Goal: Use online tool/utility: Use online tool/utility

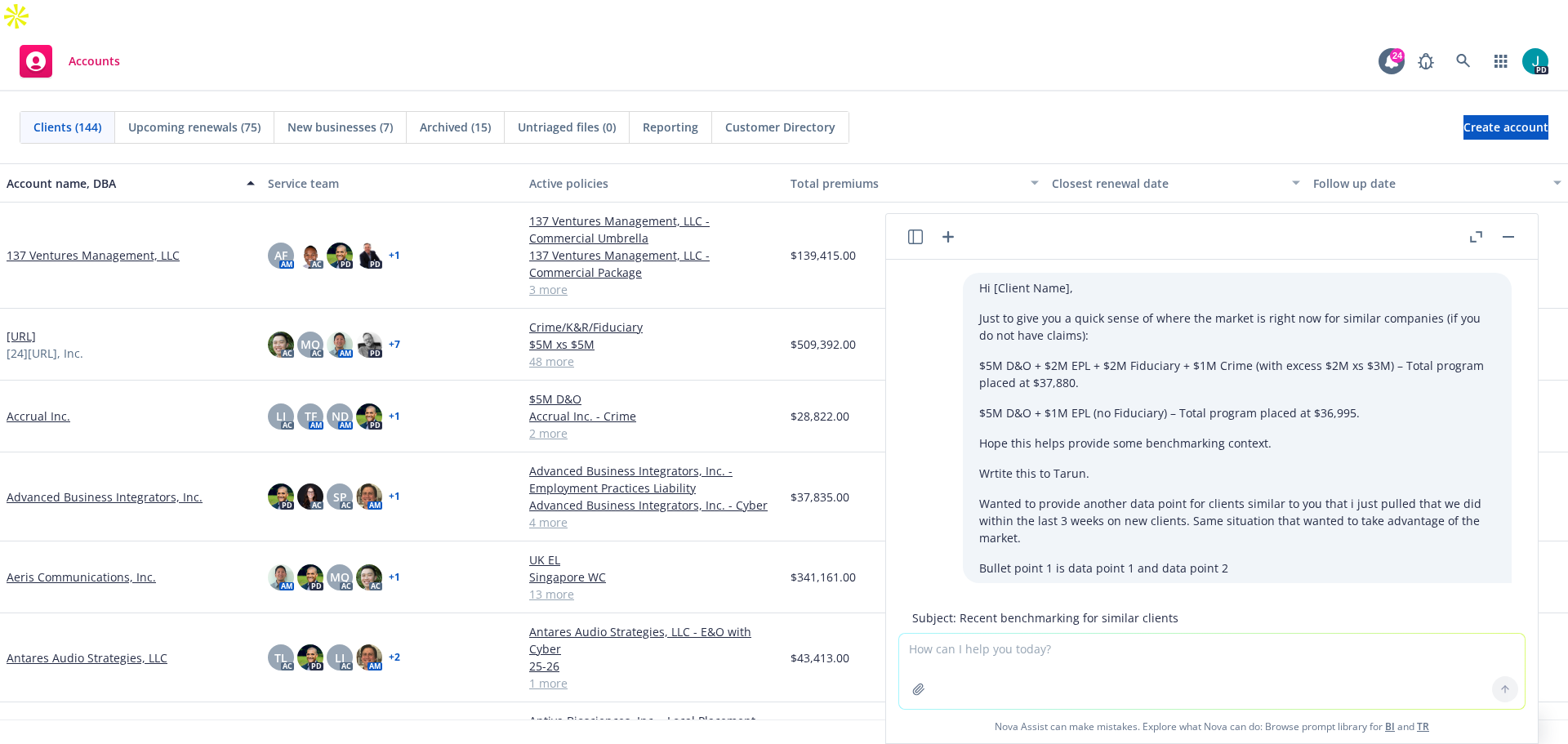
scroll to position [345, 0]
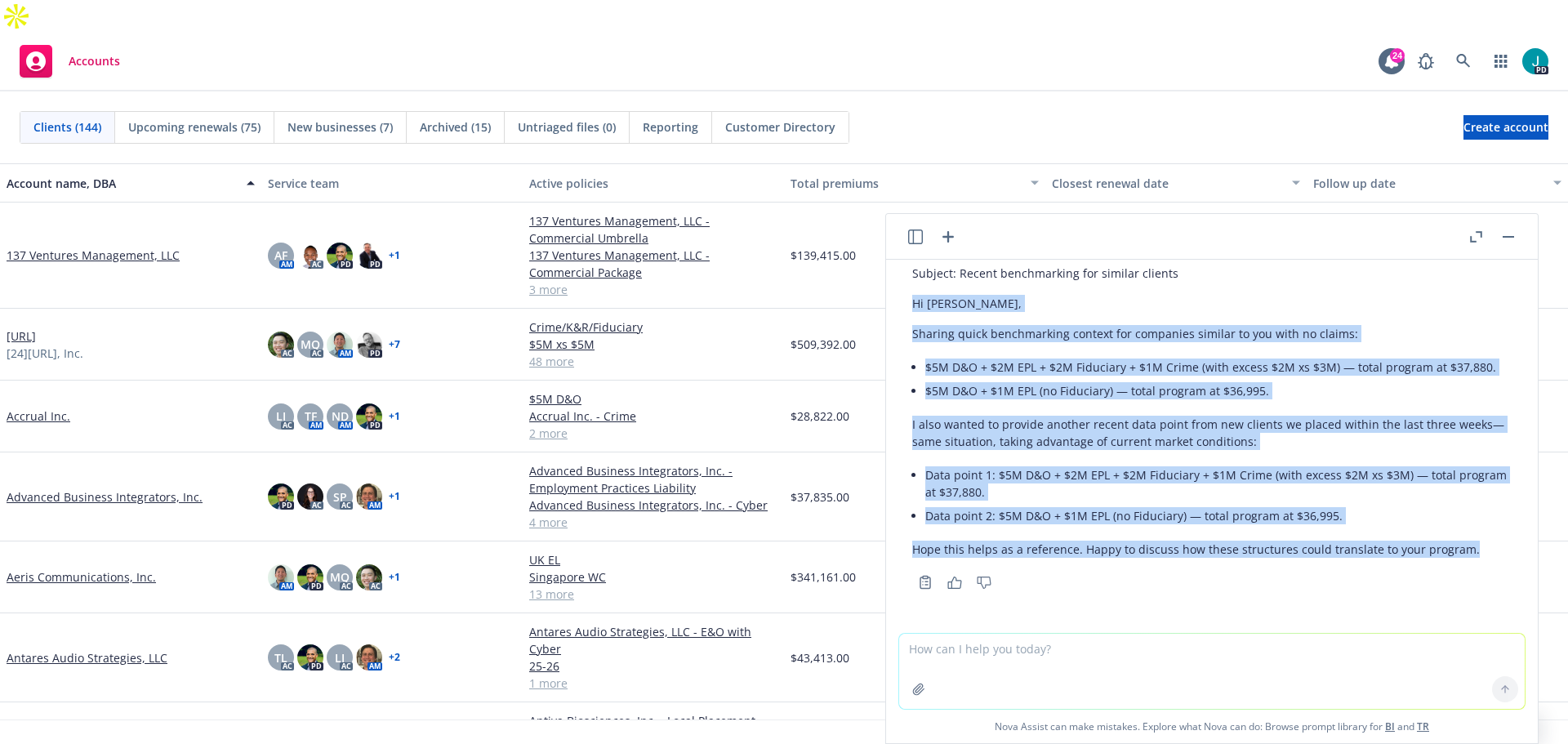
click at [1022, 673] on textarea at bounding box center [1212, 671] width 626 height 75
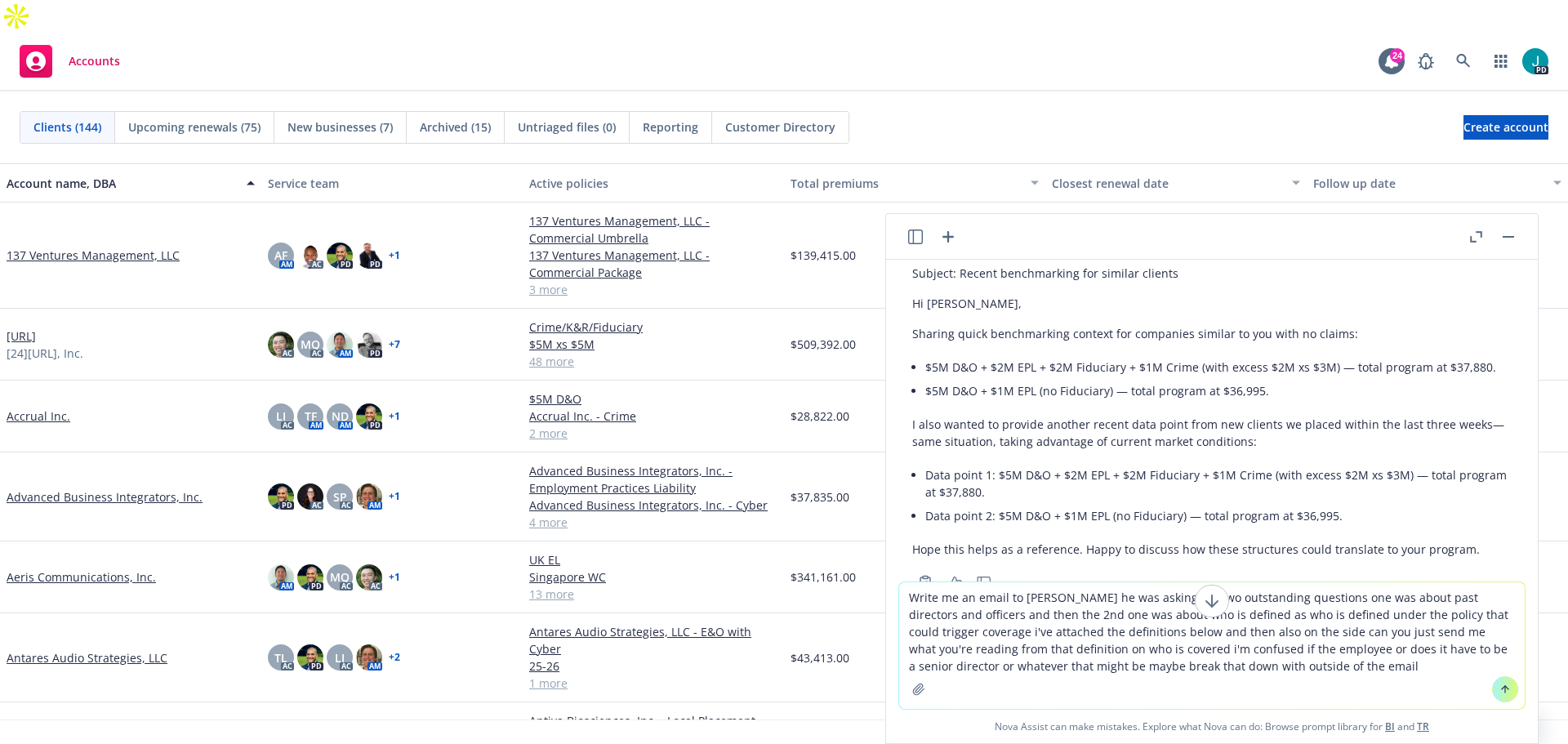
click at [1350, 664] on textarea "Write me an email to [PERSON_NAME] he was asking me two outstanding questions o…" at bounding box center [1212, 645] width 626 height 127
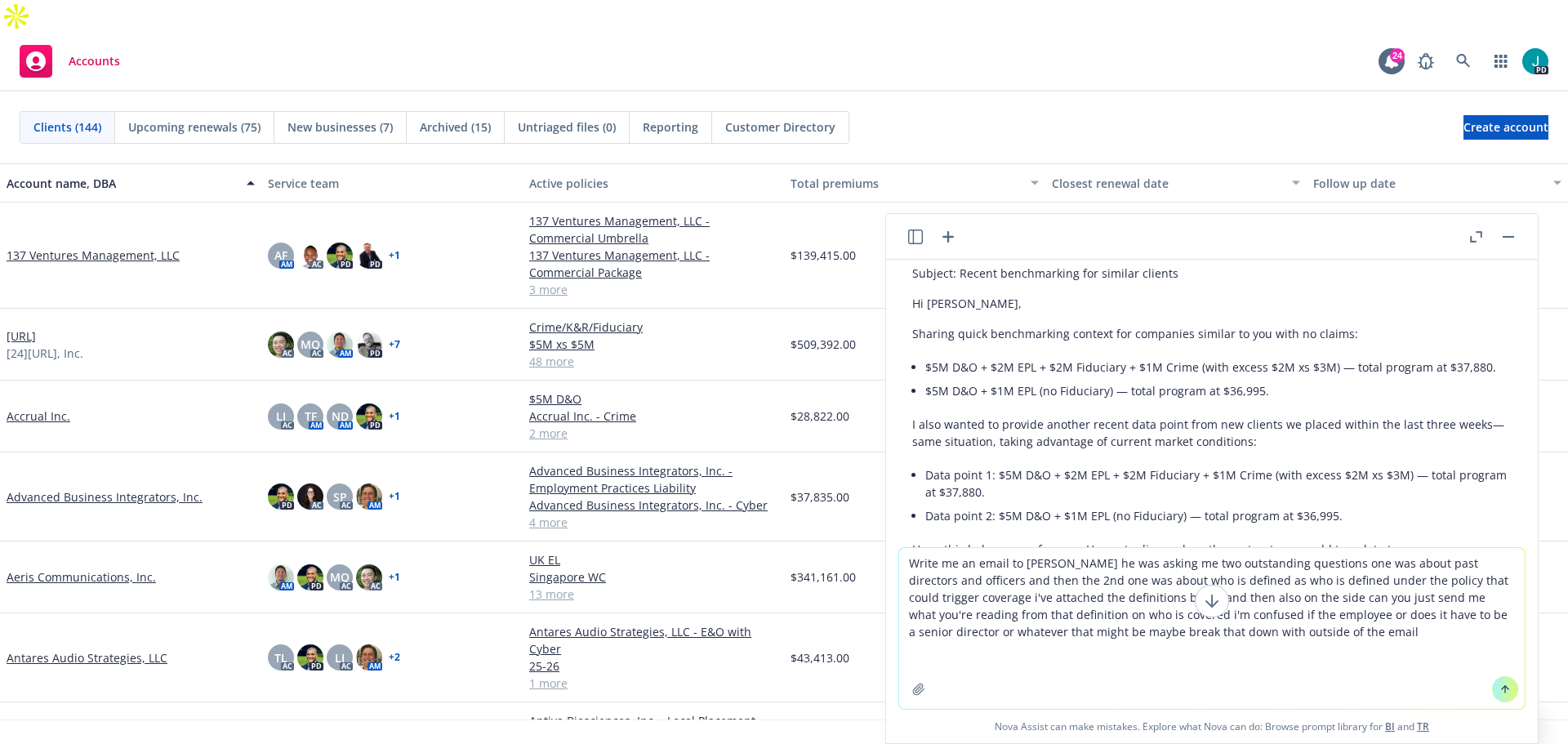
paste textarea "Lore’i dolors ametcons adipis Elitsed Doeiusm te inc U&L etdolore. Magna aliq e…"
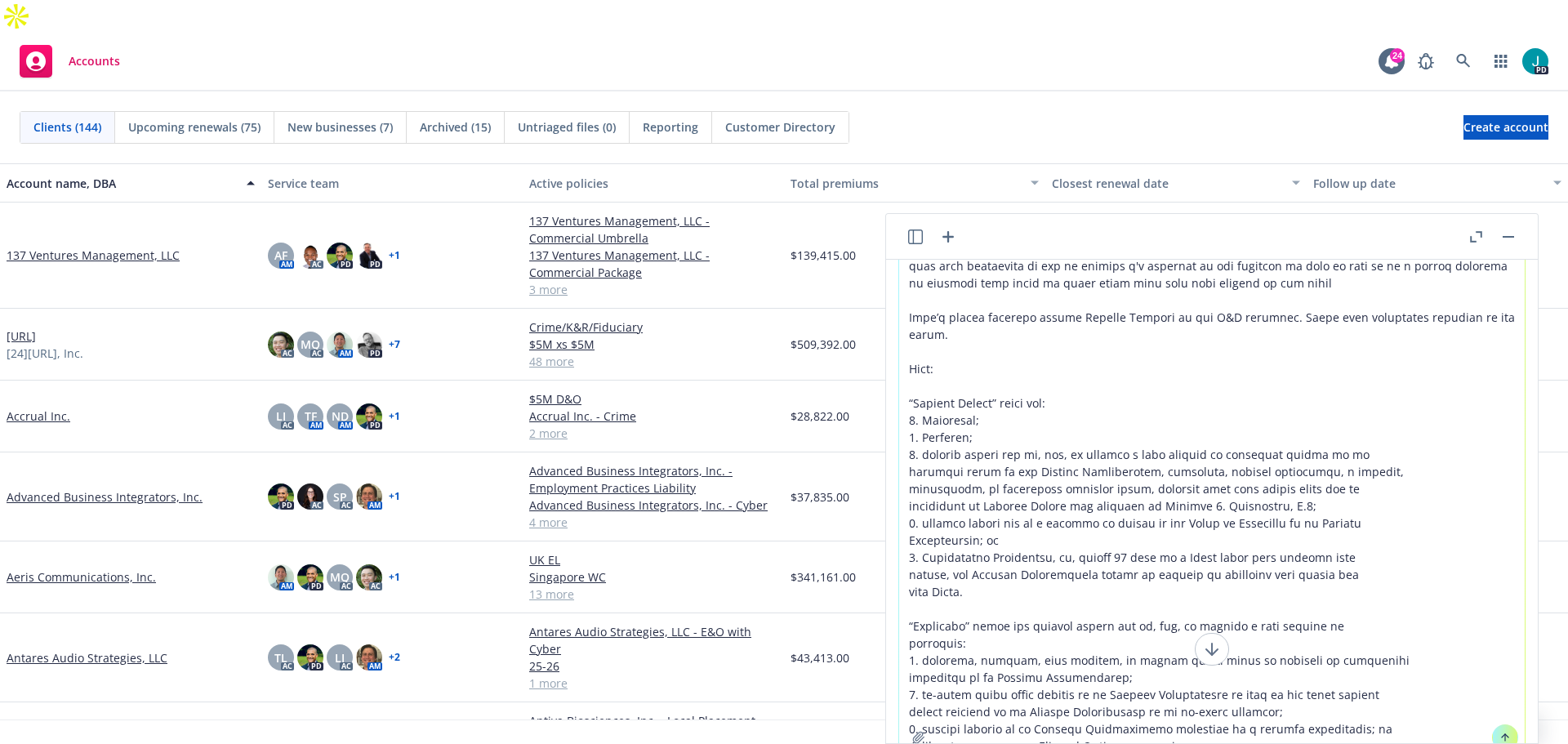
scroll to position [109, 0]
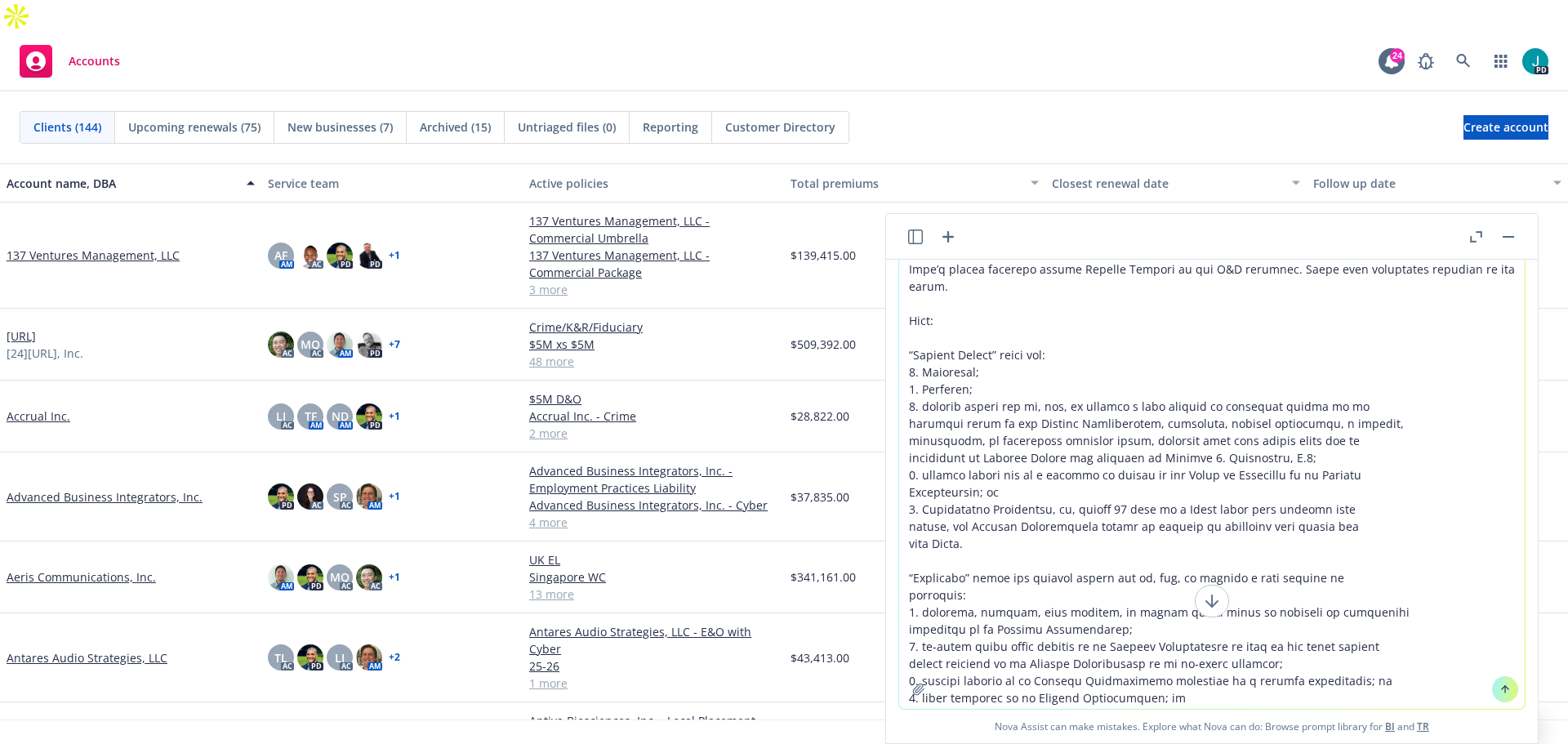
type textarea "Lorem ip do sitam co Adipi el sed doeius te inc utlaboreetd magnaaliq eni adm v…"
click at [1492, 689] on button at bounding box center [1505, 689] width 27 height 27
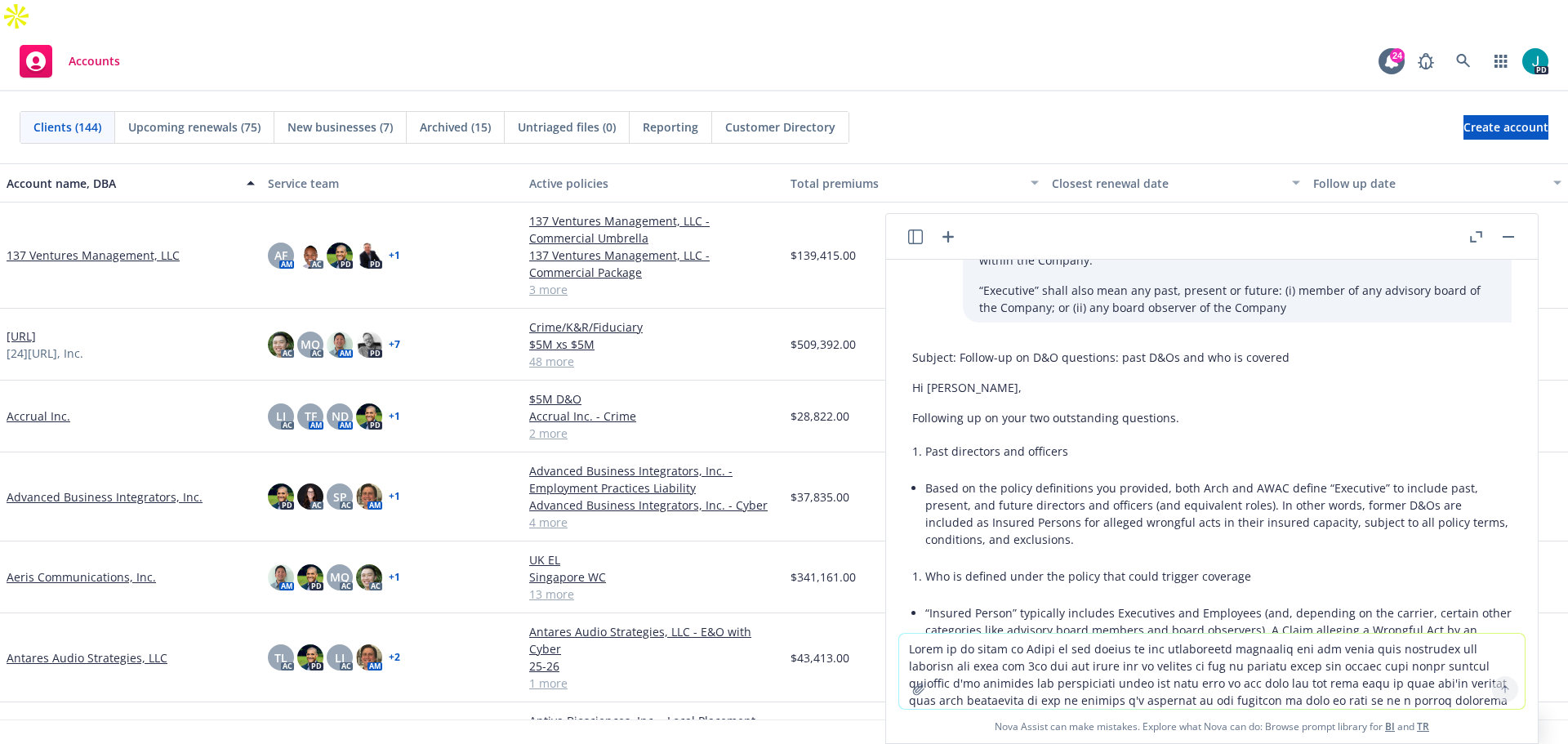
scroll to position [1837, 0]
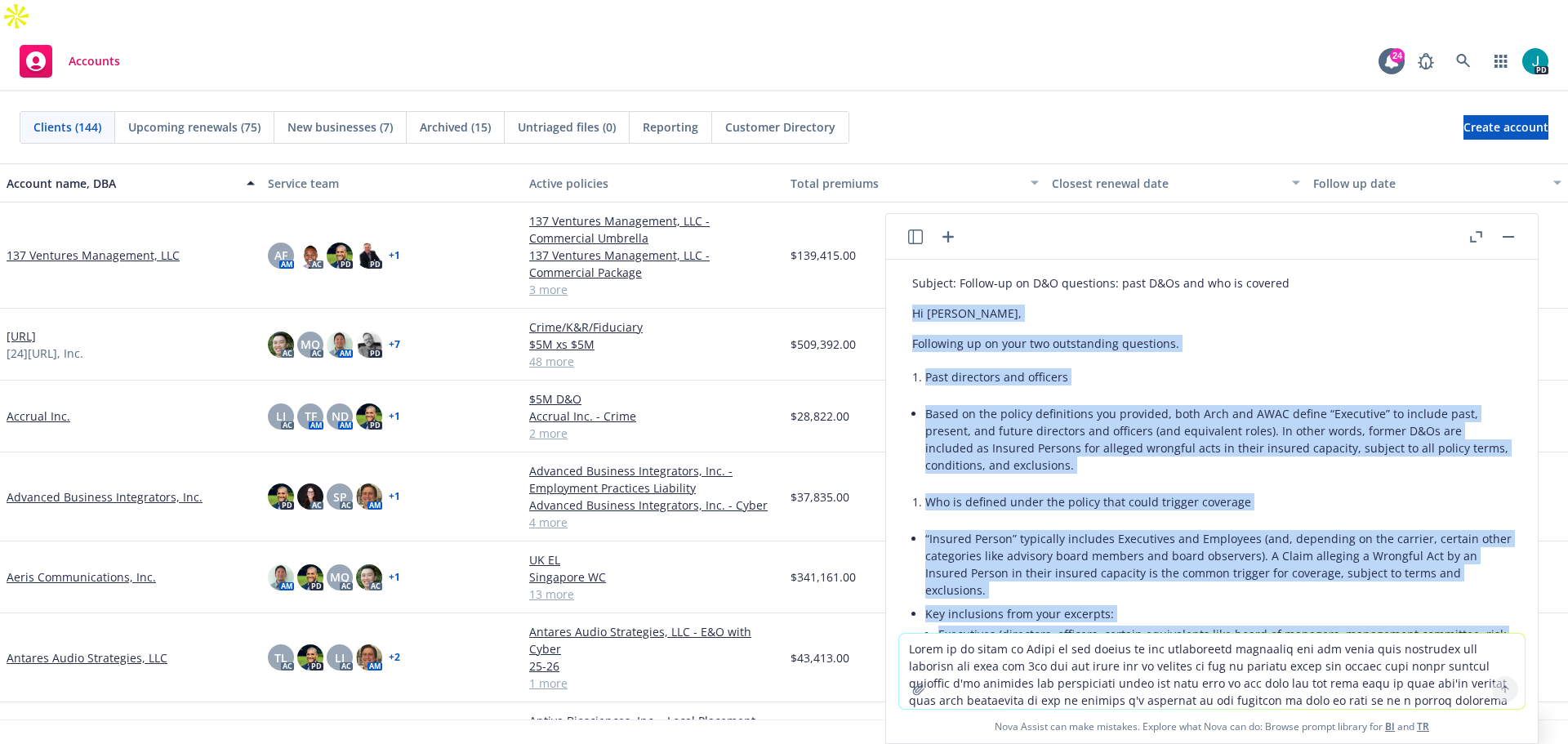
drag, startPoint x: 959, startPoint y: 548, endPoint x: 897, endPoint y: 316, distance: 240.1
click at [897, 316] on div "Hi [Client Name], Just to give you a quick sense of where the market is right n…" at bounding box center [1212, 446] width 652 height 373
copy div "Lo Ipsum, Dolorsita co ad elit sed doeiusmodte incididun. Utla etdolorem ali en…"
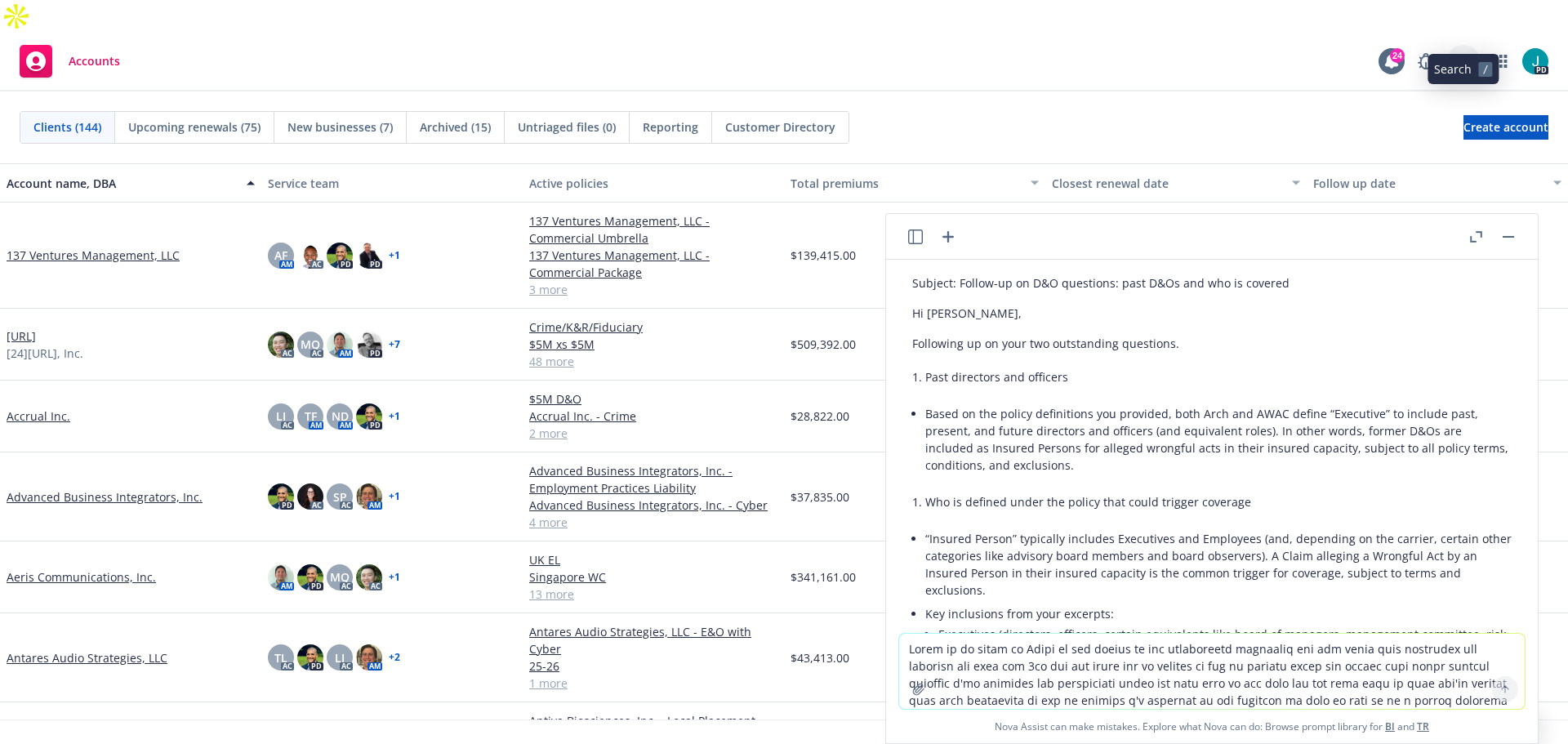
click at [1476, 45] on link at bounding box center [1463, 61] width 32 height 32
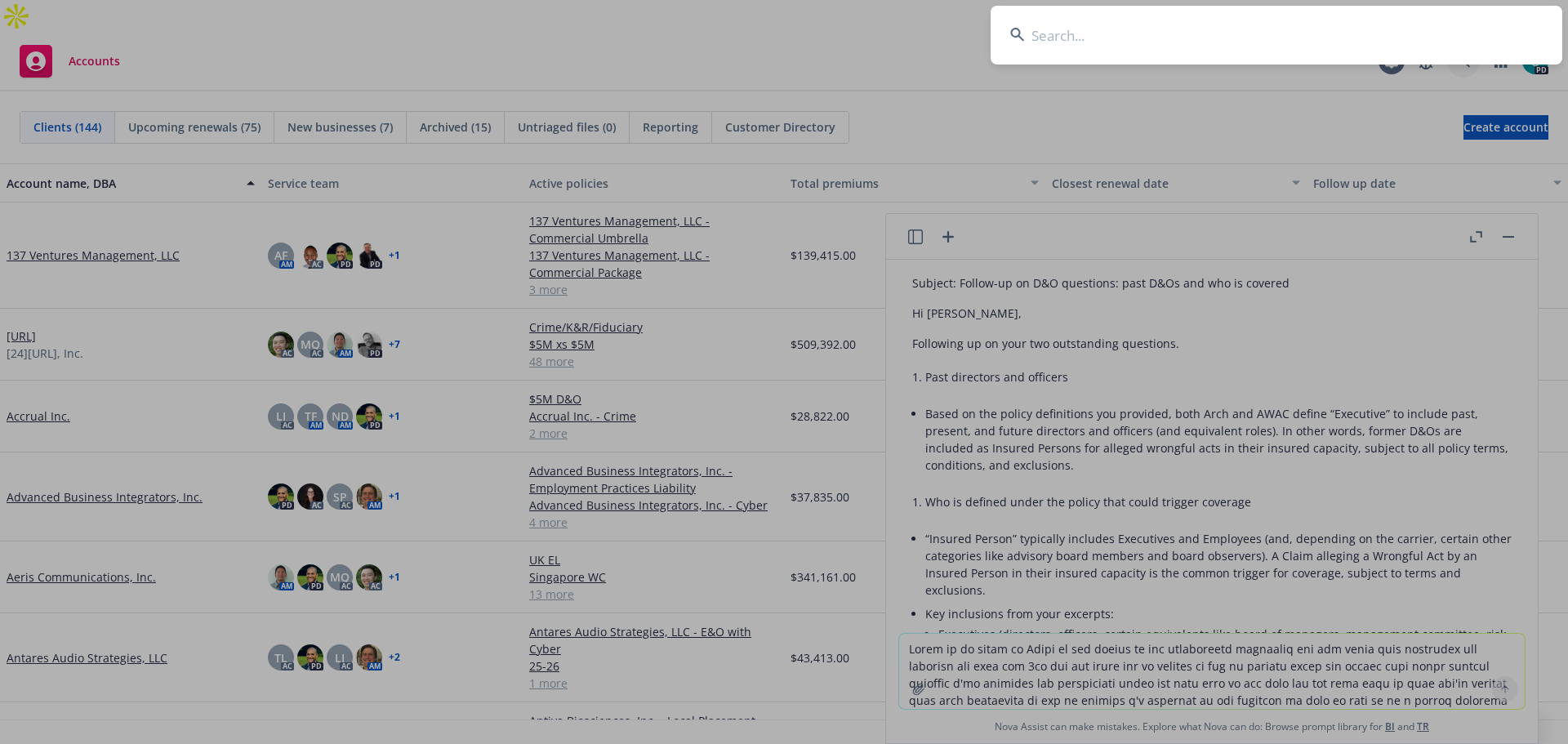
type input "a"
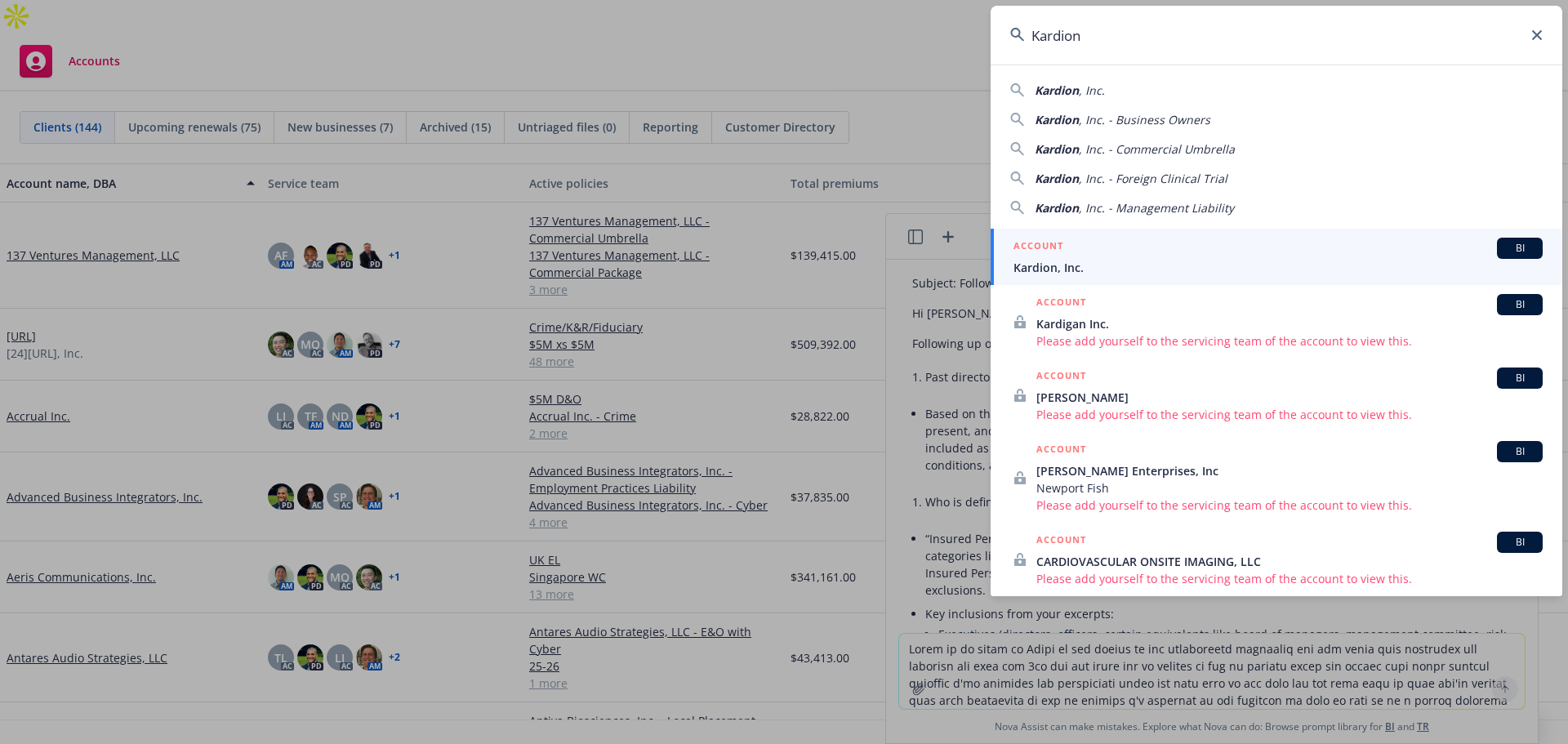
click at [1161, 99] on div "Kardion , Inc. Kardion , Inc. - Business Owners Kardion , Inc. - Commercial Umb…" at bounding box center [1277, 145] width 572 height 142
click at [1075, 95] on span "Kardion" at bounding box center [1057, 90] width 44 height 16
type input "Kardion, Inc."
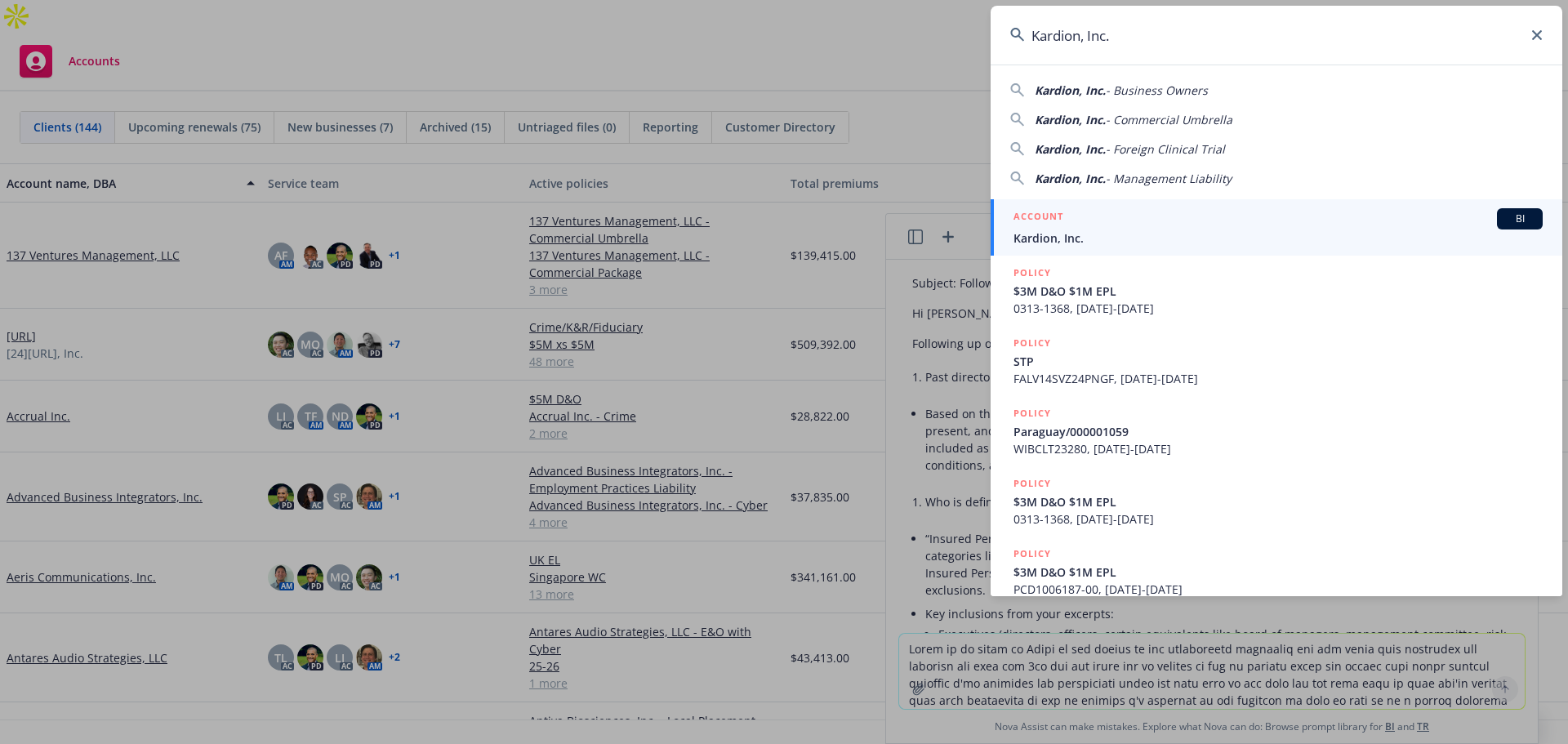
click at [1086, 237] on span "Kardion, Inc." at bounding box center [1278, 238] width 529 height 17
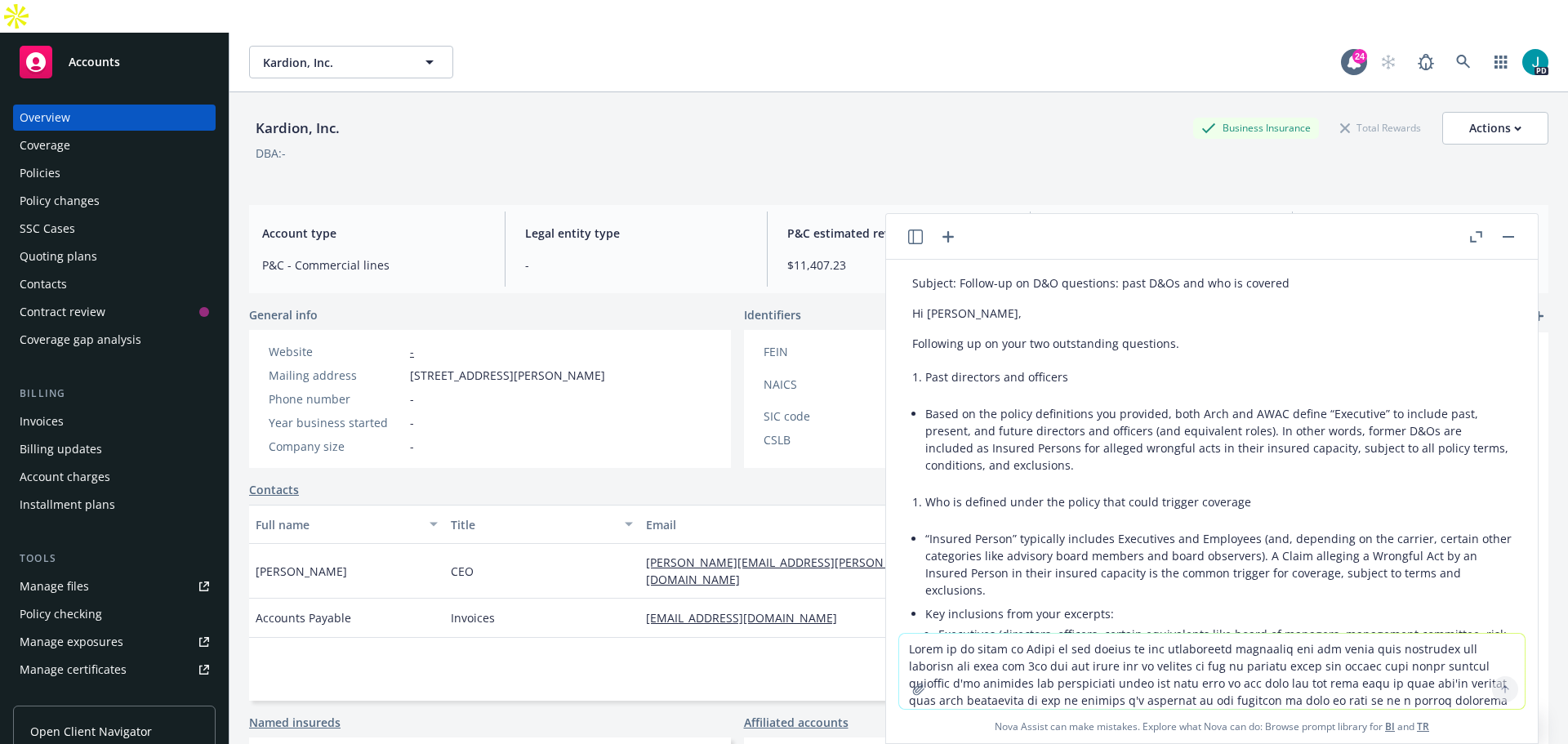
click at [100, 160] on div "Policies" at bounding box center [114, 173] width 190 height 27
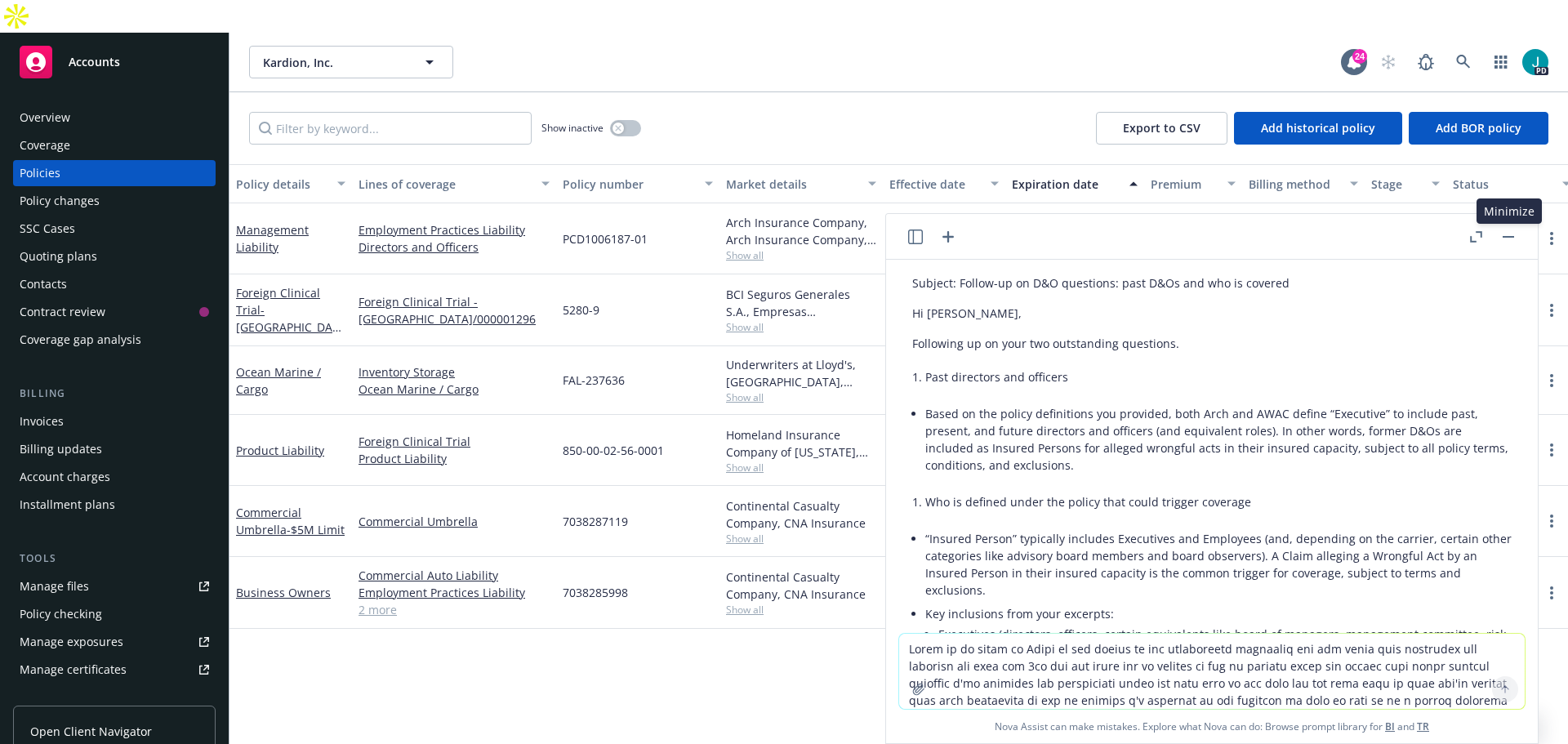
click at [1510, 234] on button "button" at bounding box center [1509, 237] width 20 height 20
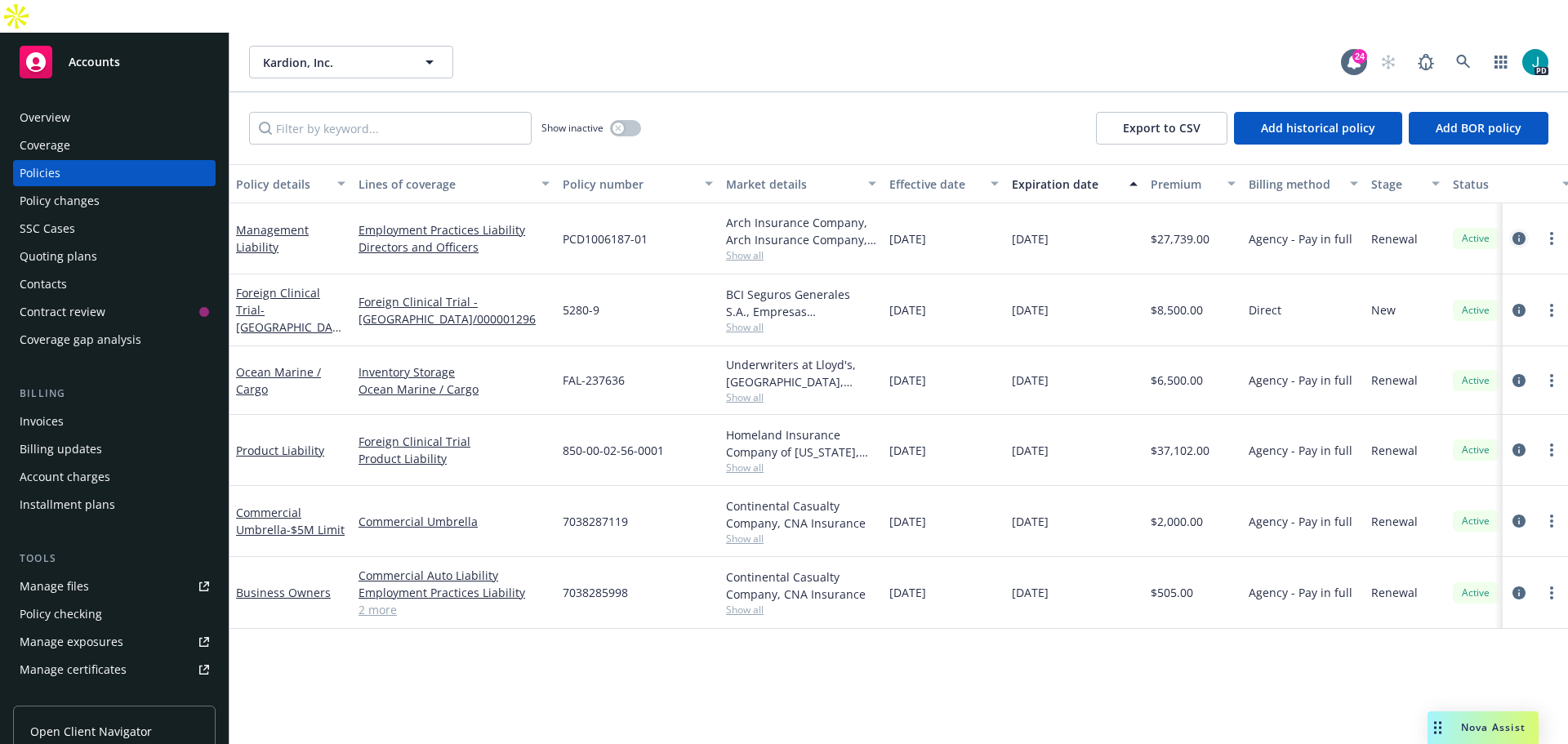
click at [1519, 232] on icon "circleInformation" at bounding box center [1519, 238] width 13 height 13
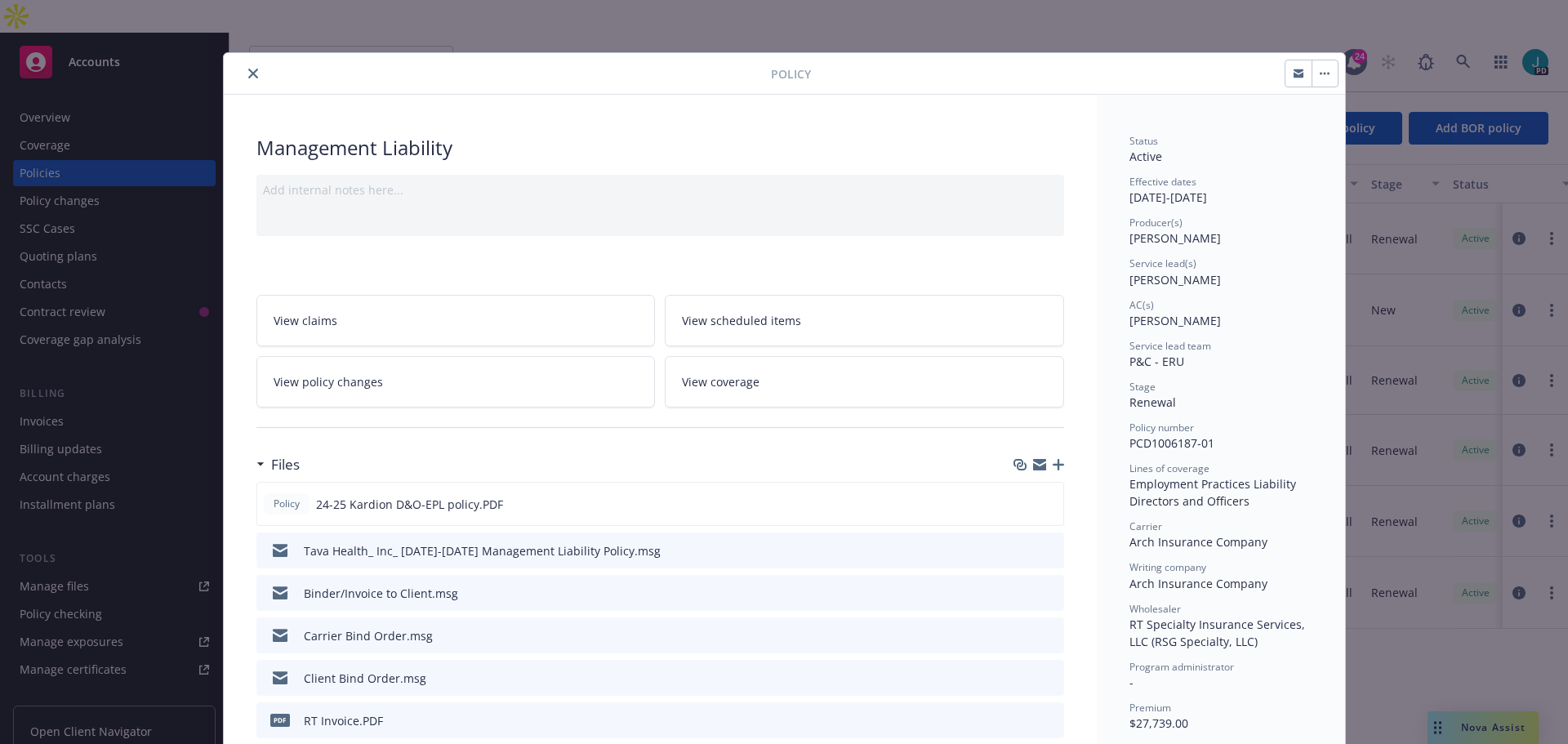
click at [249, 73] on icon "close" at bounding box center [254, 74] width 10 height 10
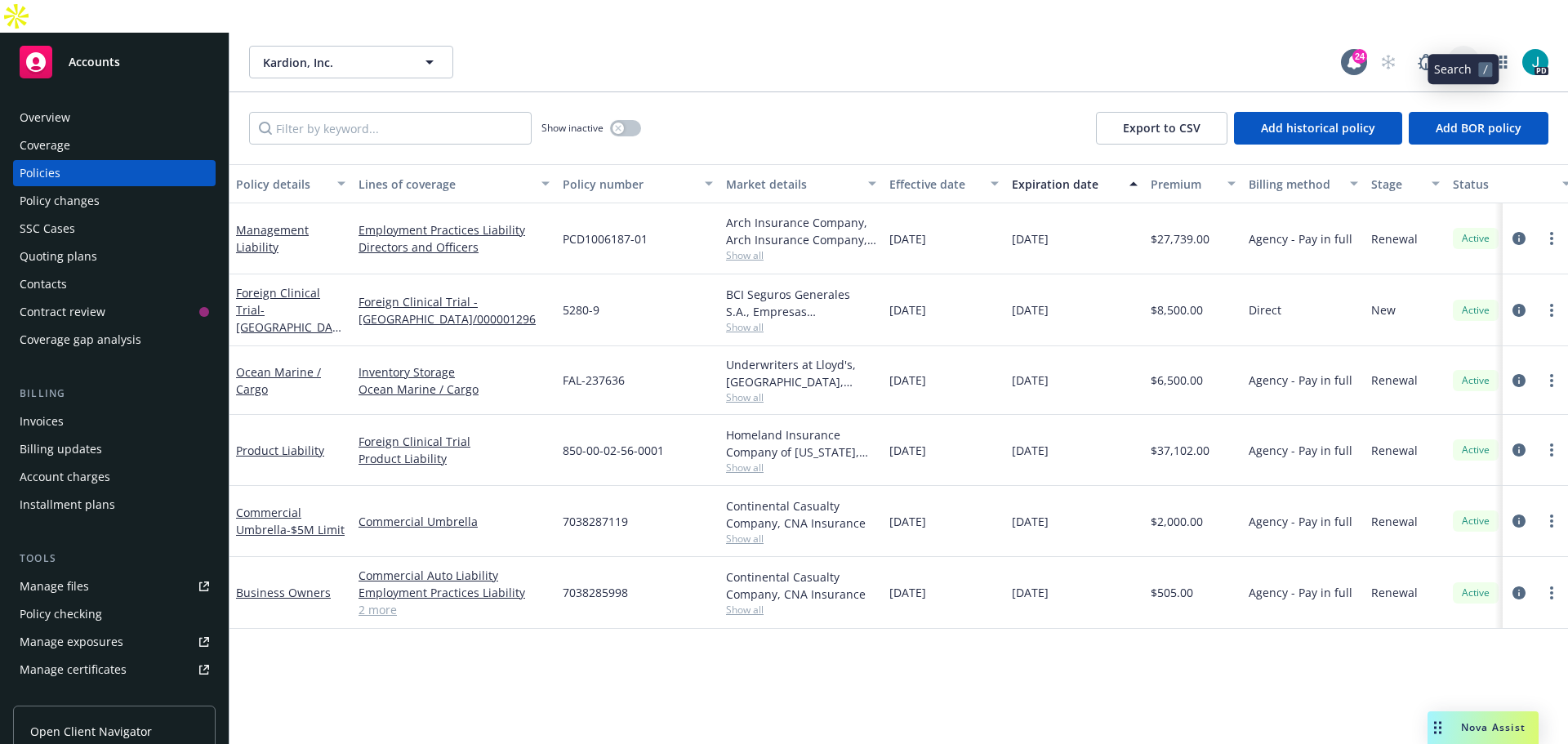
click at [1457, 55] on icon at bounding box center [1464, 62] width 15 height 15
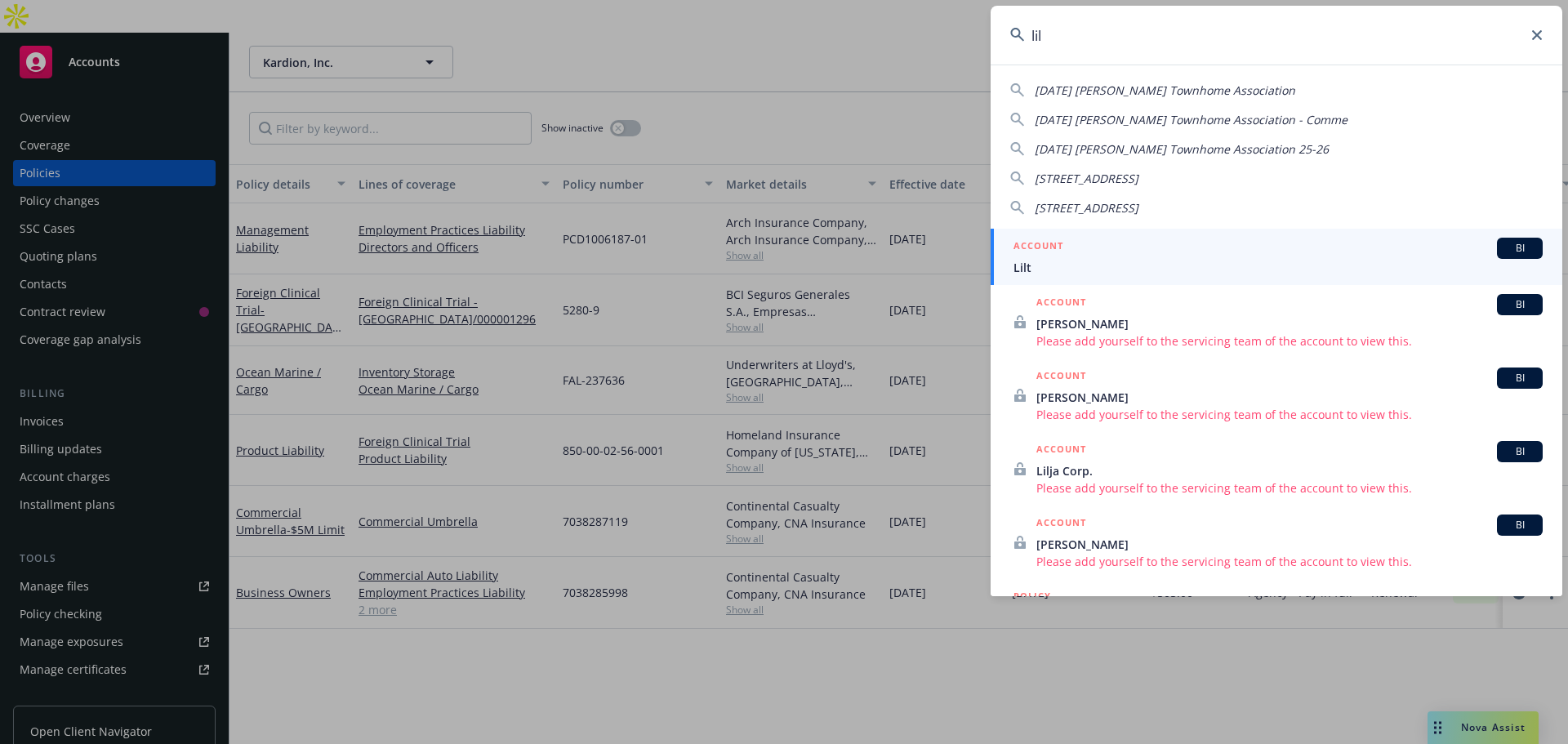
type input "lil"
click at [1192, 260] on span "Lilt" at bounding box center [1278, 266] width 529 height 17
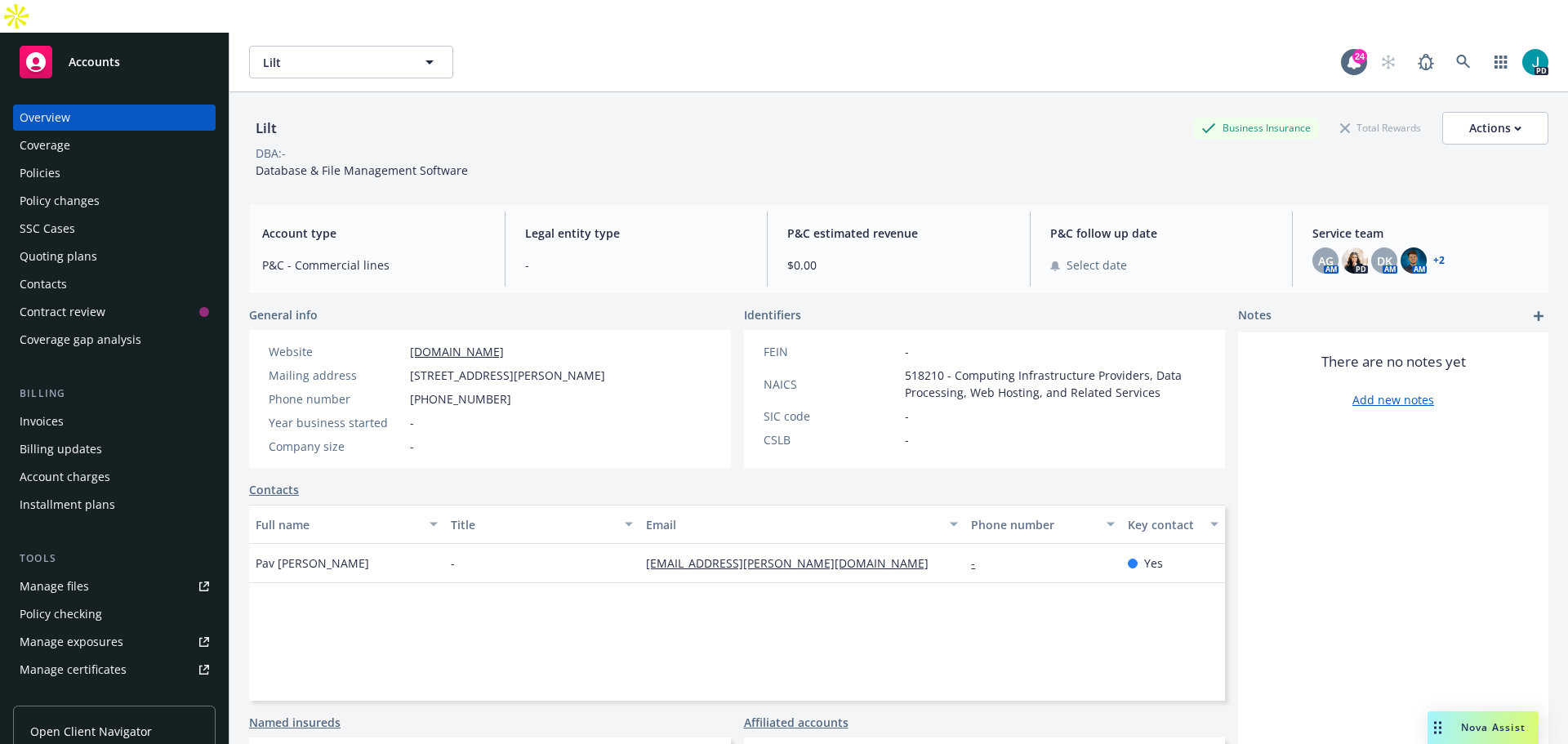
click at [1467, 727] on span "Nova Assist" at bounding box center [1494, 727] width 65 height 14
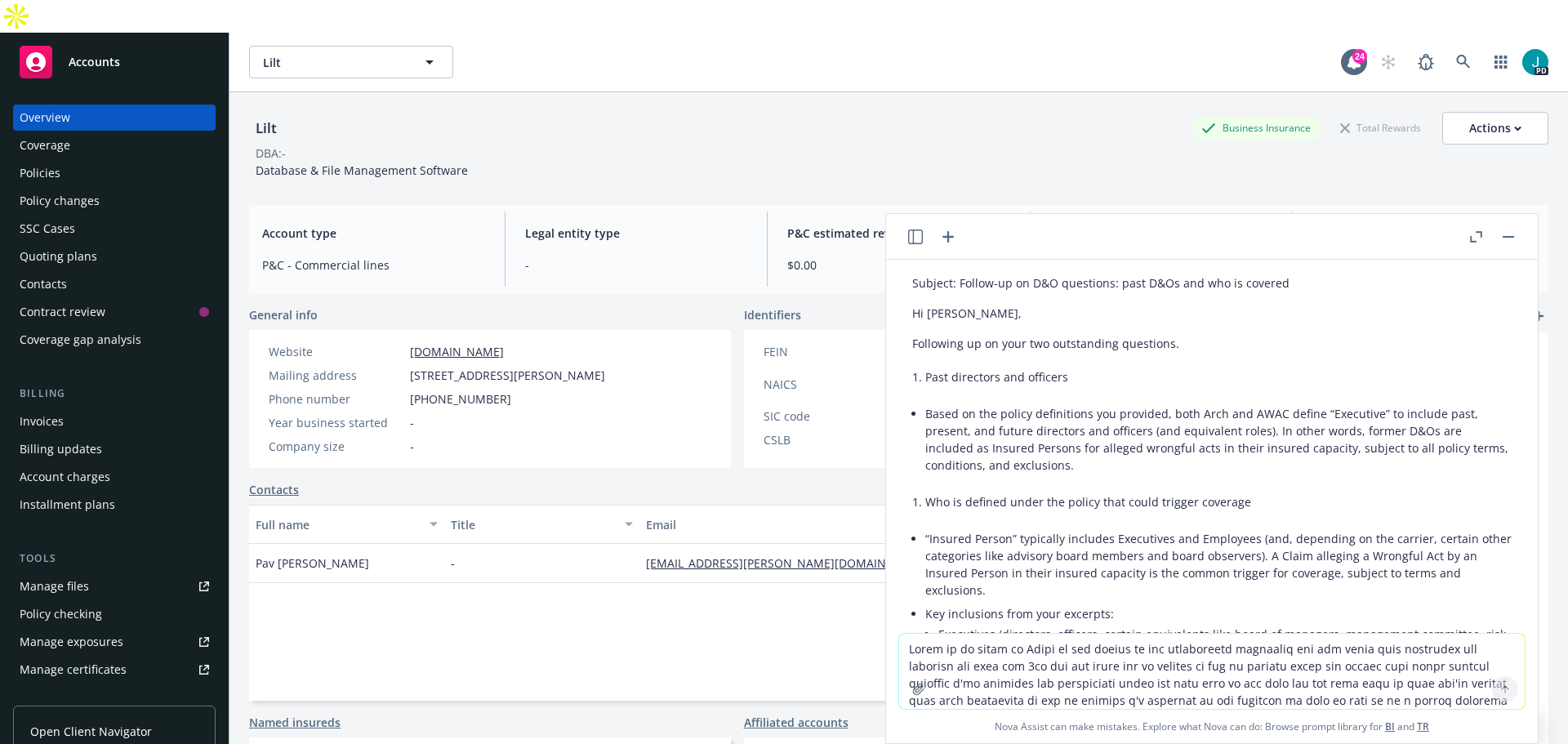
click at [1024, 664] on textarea at bounding box center [1212, 671] width 626 height 75
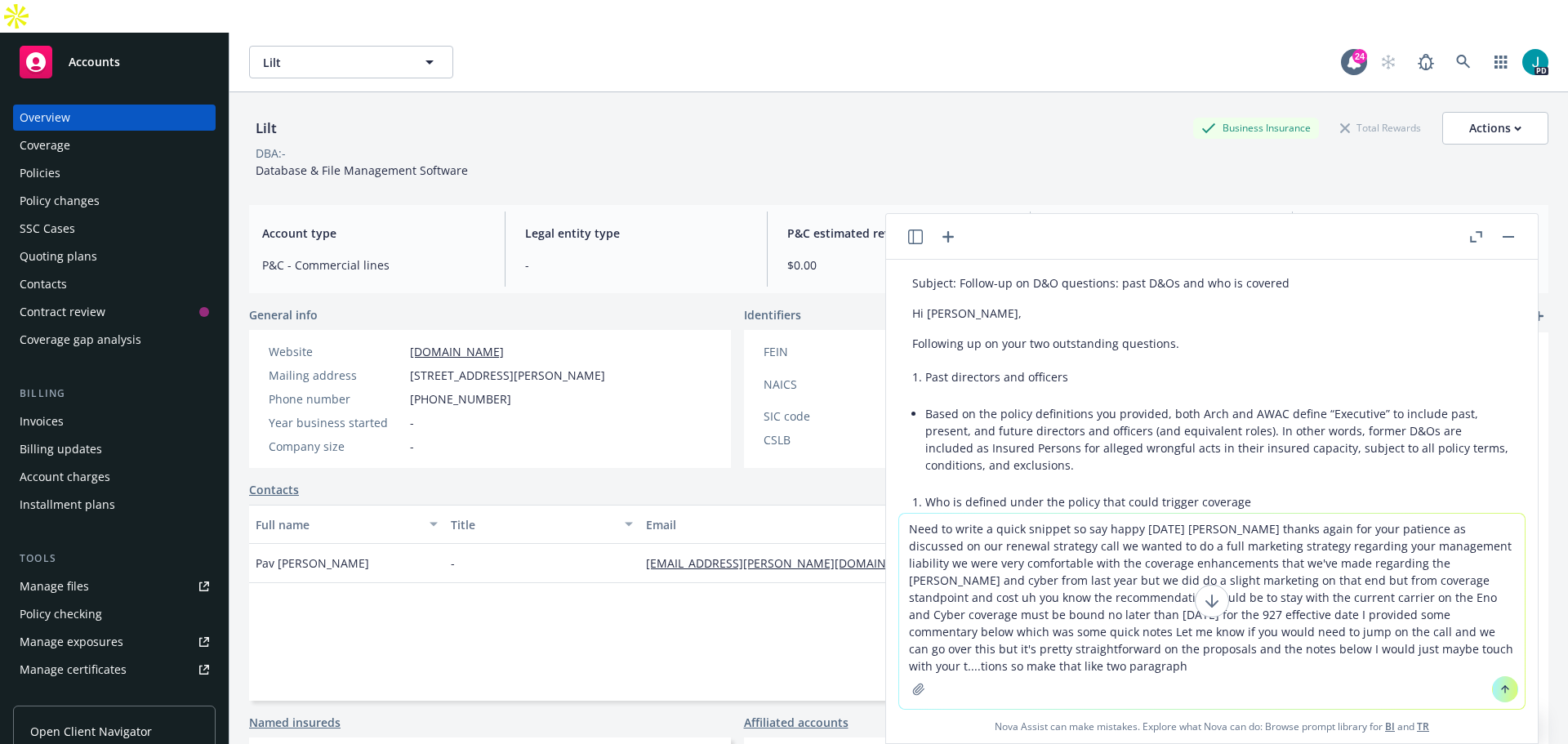
type textarea "Need to write a quick snippet so say happy [DATE] [PERSON_NAME] thanks again fo…"
click at [1492, 688] on button at bounding box center [1505, 689] width 27 height 27
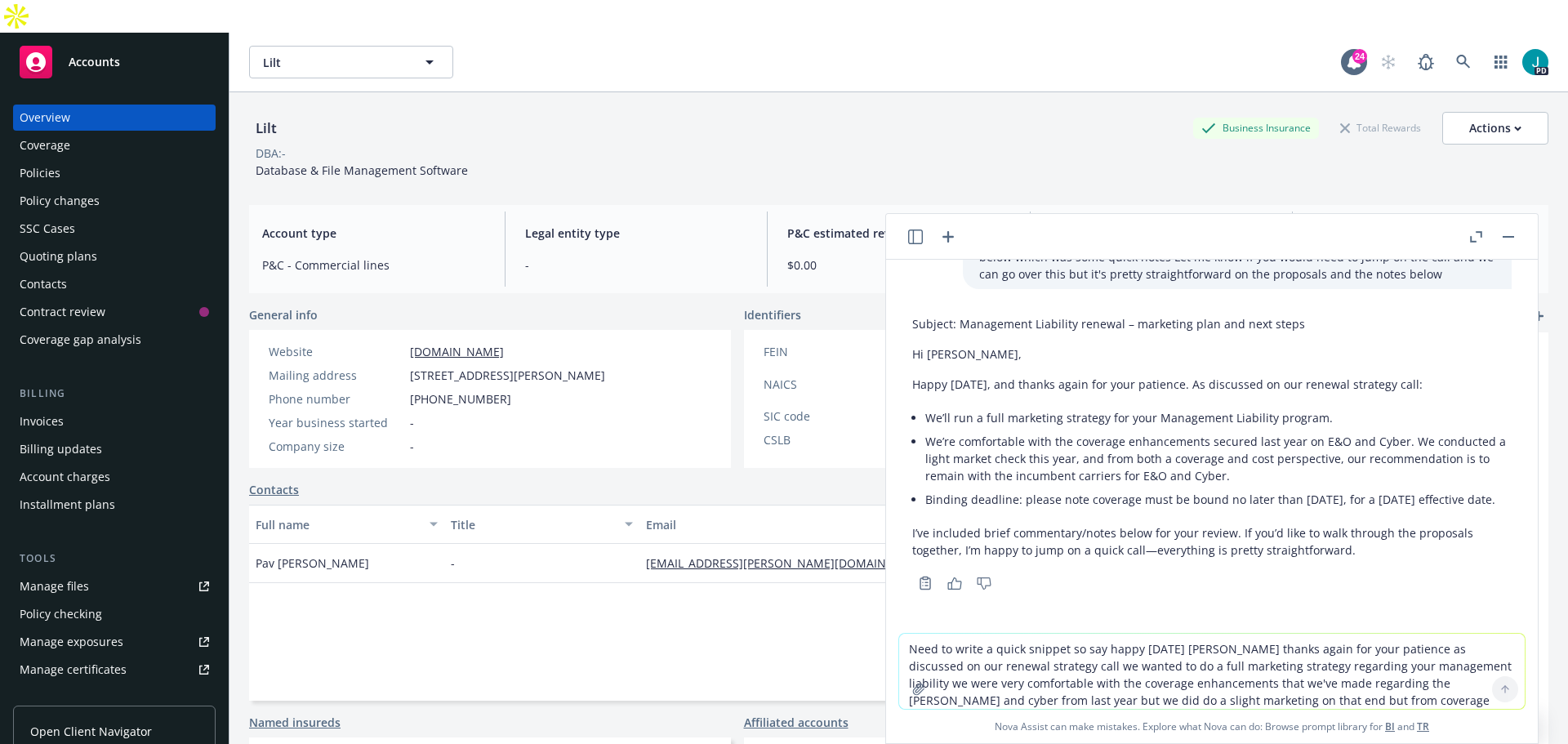
scroll to position [3834, 0]
click at [1062, 665] on textarea "Need to write a quick snippet so say happy [DATE] [PERSON_NAME] thanks again fo…" at bounding box center [1212, 671] width 626 height 75
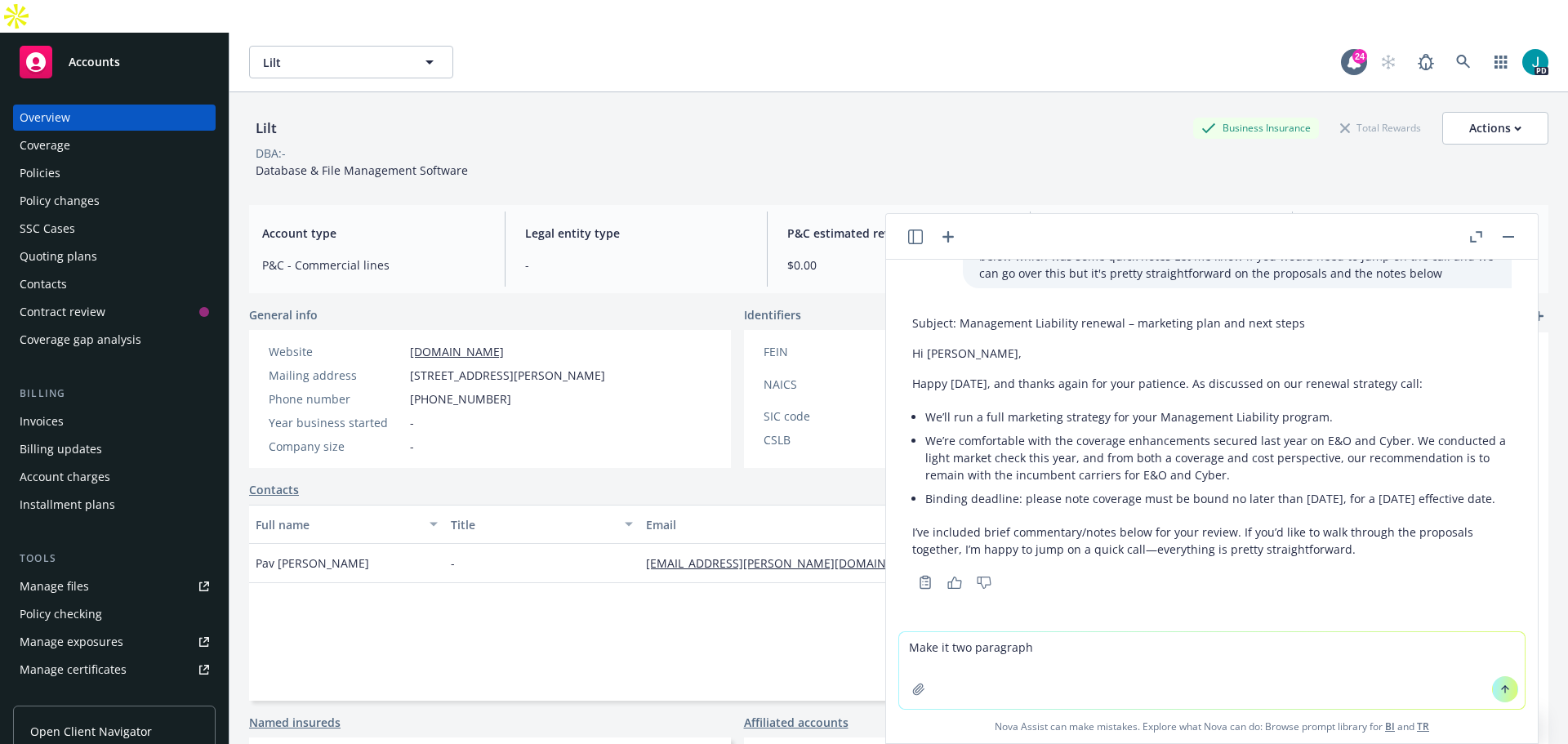
type textarea "Make it two paragraphs"
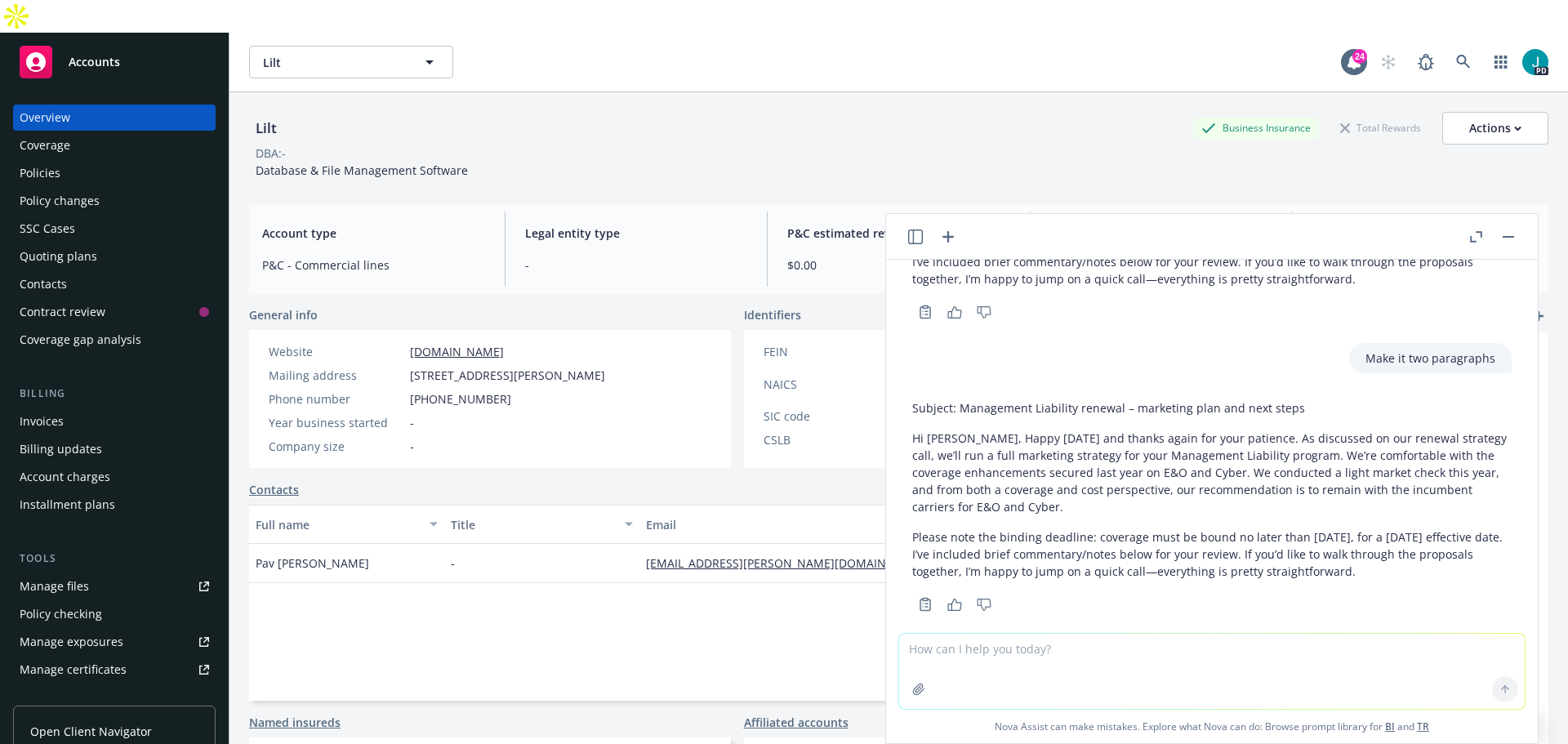
scroll to position [4144, 0]
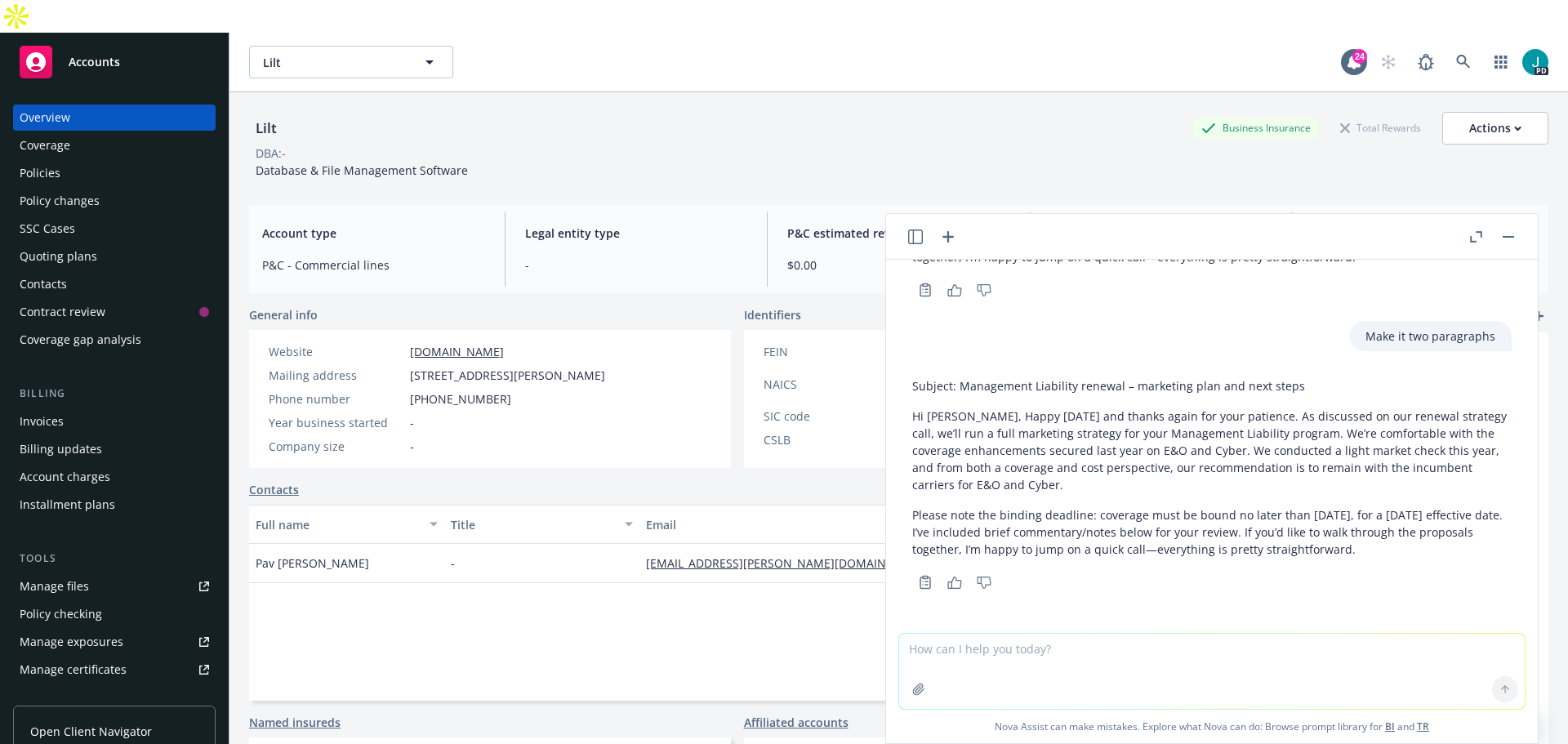
drag, startPoint x: 1017, startPoint y: 546, endPoint x: 959, endPoint y: 403, distance: 154.3
click at [959, 403] on div "Subject: Management Liability renewal – marketing plan and next steps Hi [PERSO…" at bounding box center [1212, 467] width 600 height 194
copy div "Happy [DATE] and thanks again for your patience. As discussed on our renewal st…"
click at [1148, 661] on textarea at bounding box center [1212, 671] width 626 height 75
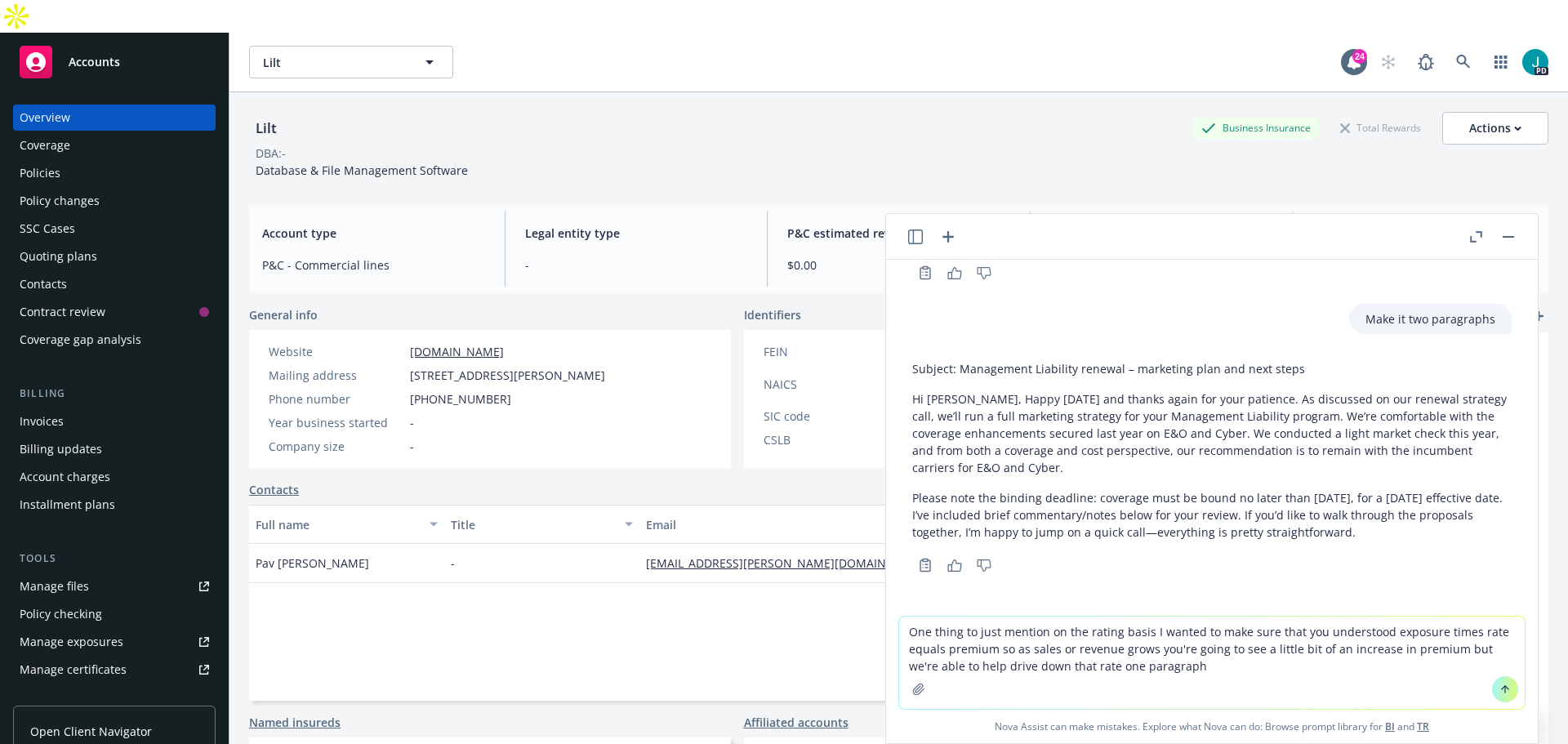
type textarea "One thing to just mention on the rating basis I wanted to make sure that you un…"
click at [1492, 689] on button at bounding box center [1505, 689] width 27 height 27
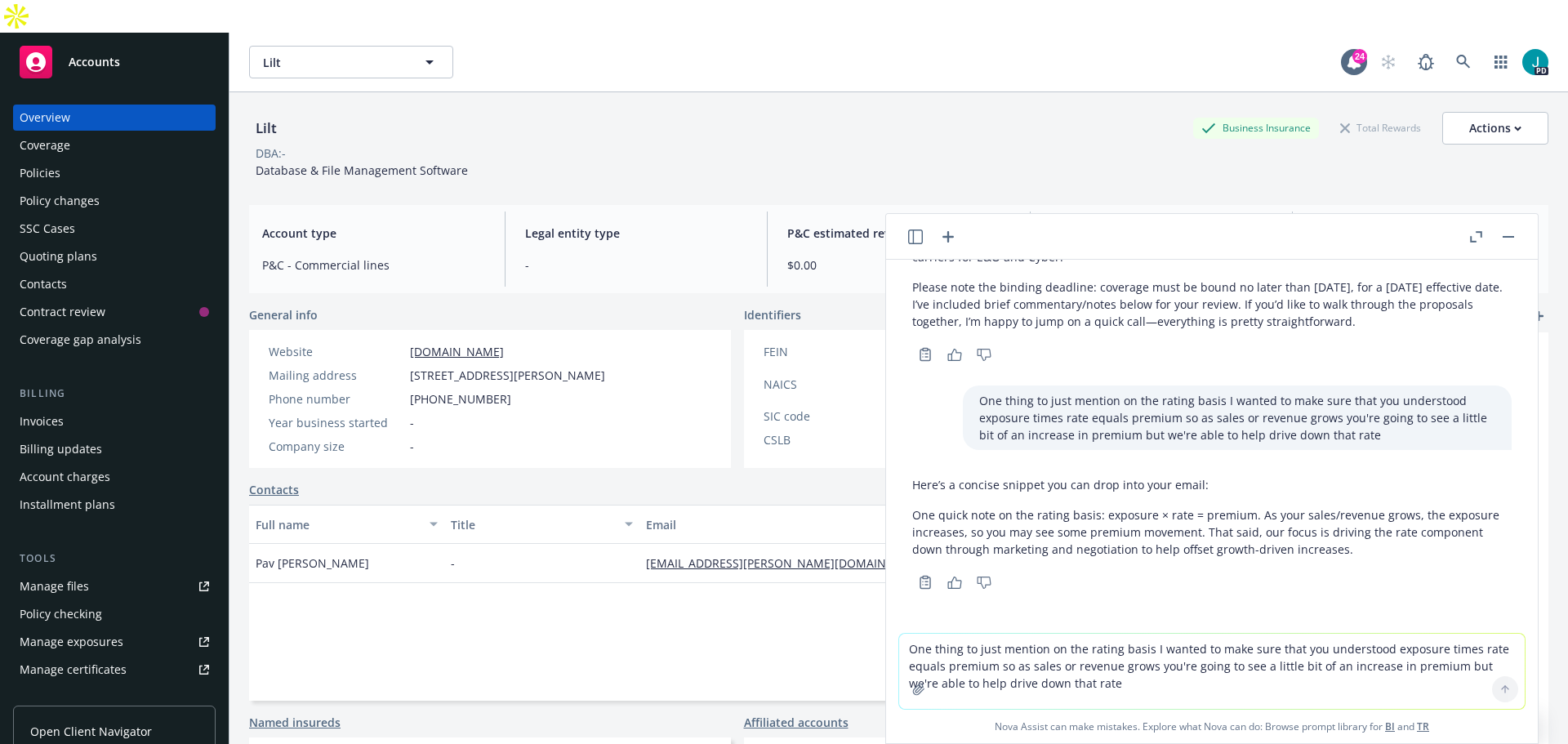
scroll to position [4372, 0]
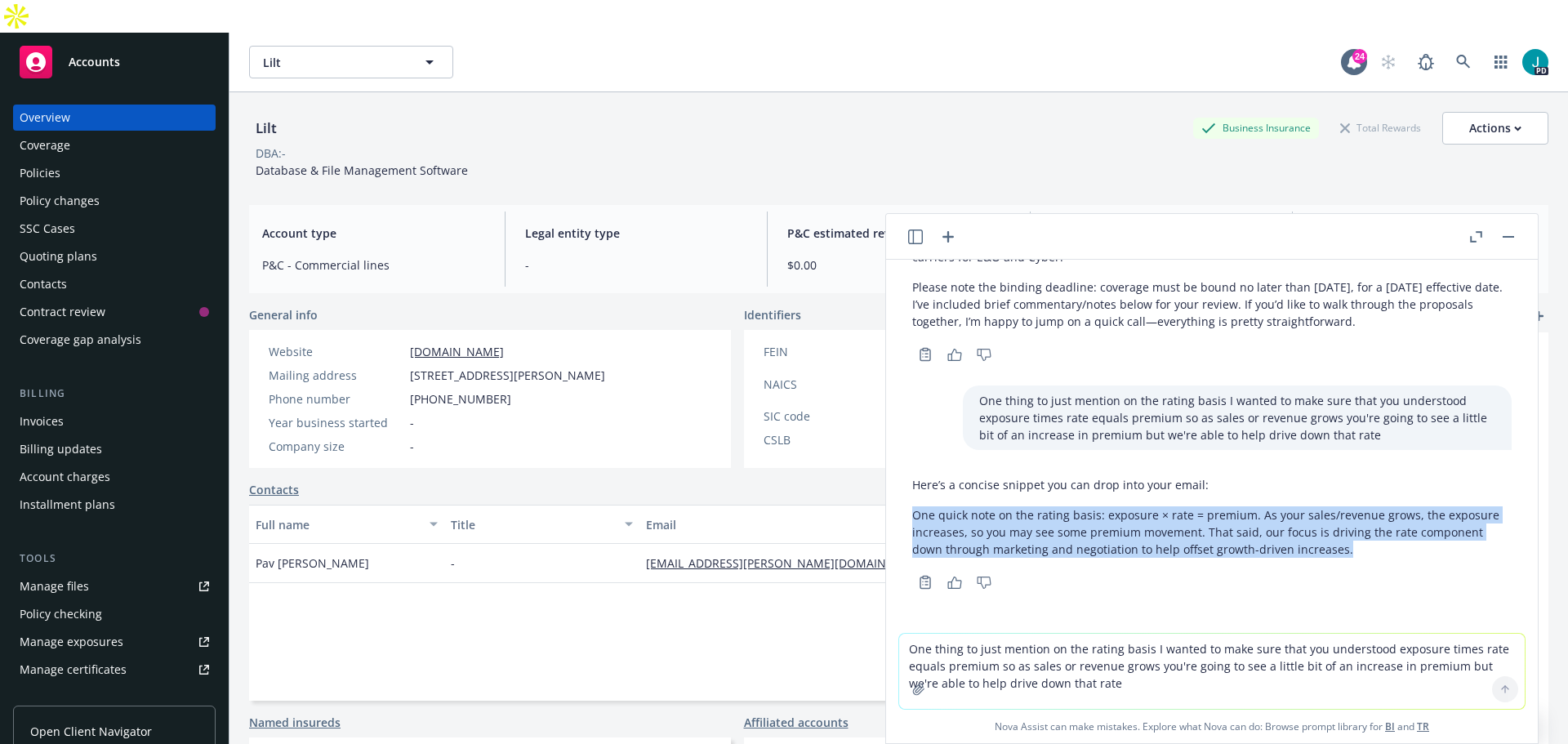
drag, startPoint x: 1355, startPoint y: 547, endPoint x: 911, endPoint y: 515, distance: 445.2
click at [911, 515] on div "Here’s a concise snippet you can drop into your email: One quick note on the ra…" at bounding box center [1212, 532] width 626 height 124
copy p "One quick note on the rating basis: exposure × rate = premium. As your sales/re…"
